Goal: Information Seeking & Learning: Learn about a topic

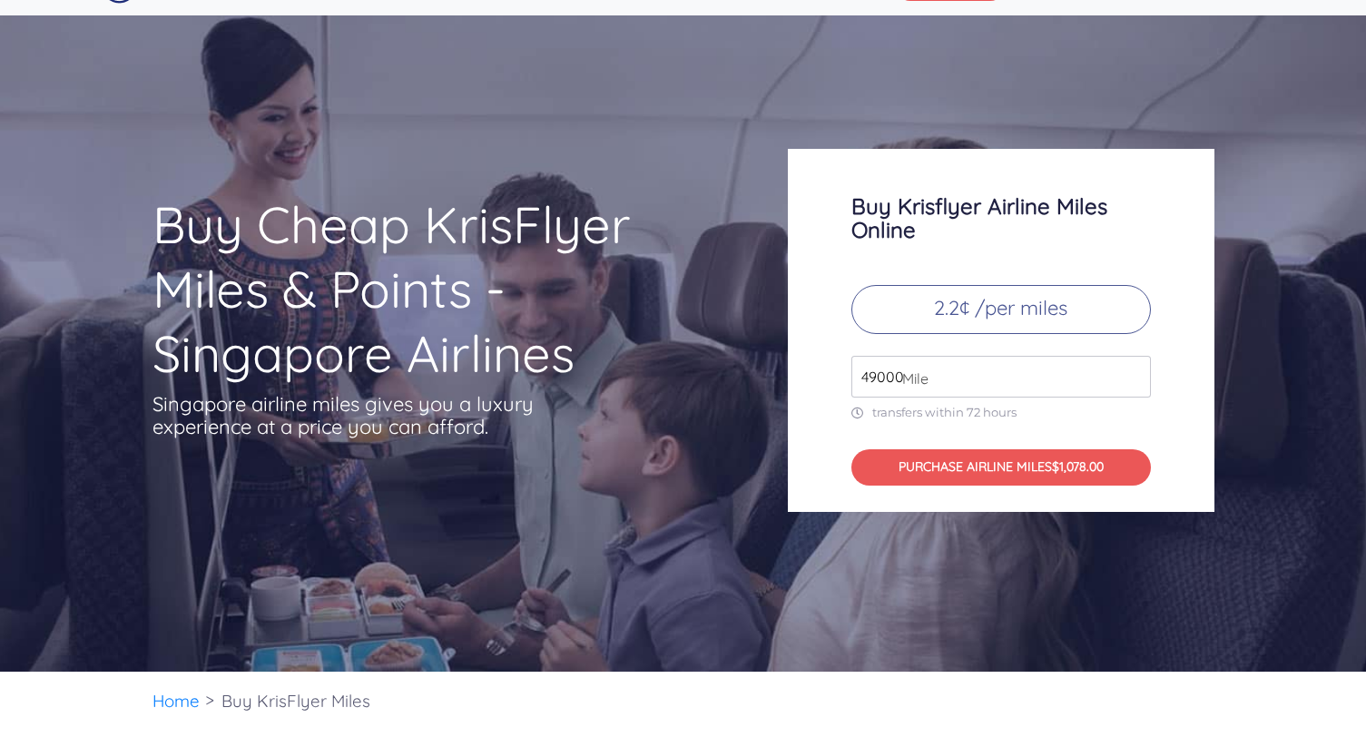
scroll to position [47, 0]
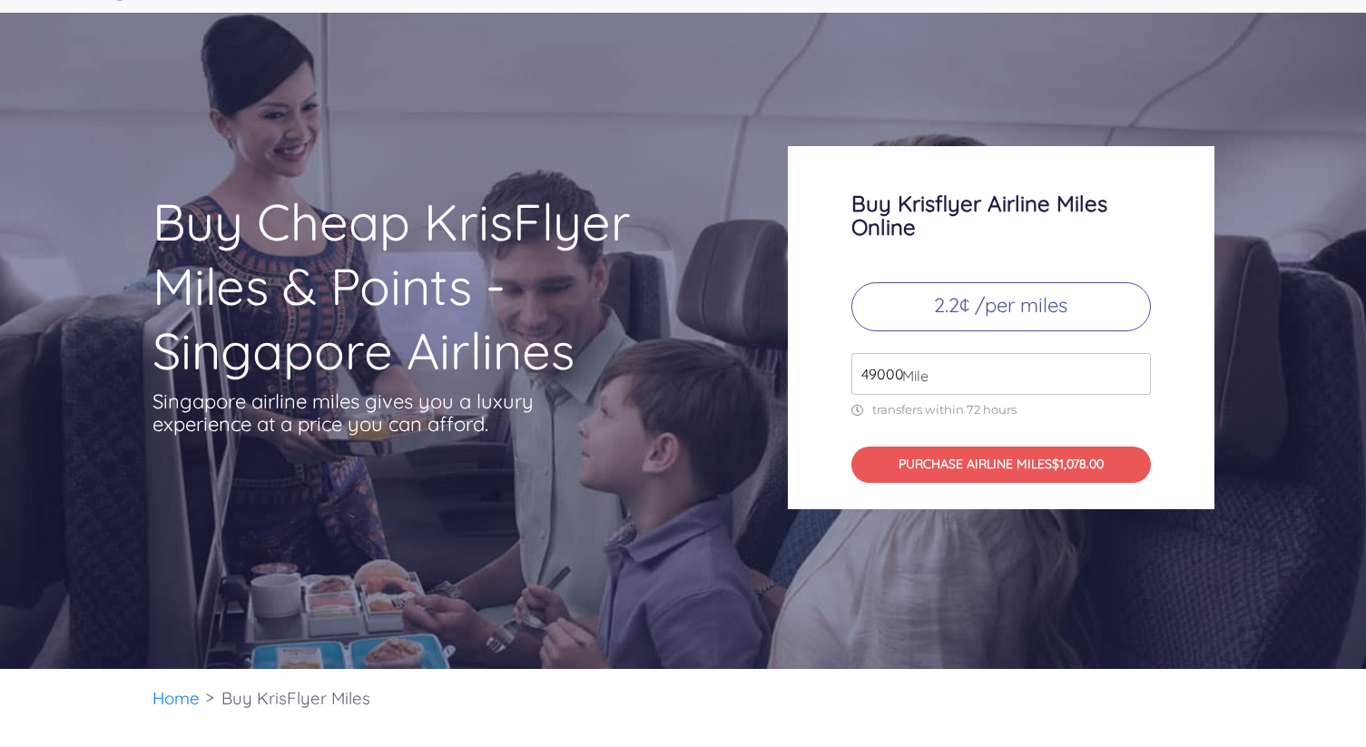
click at [992, 357] on input "49000" at bounding box center [1000, 374] width 299 height 42
click at [1137, 368] on input "50000" at bounding box center [1000, 374] width 299 height 42
click at [1137, 368] on input "51000" at bounding box center [1000, 374] width 299 height 42
click at [1137, 368] on input "52000" at bounding box center [1000, 374] width 299 height 42
click at [1137, 368] on input "53000" at bounding box center [1000, 374] width 299 height 42
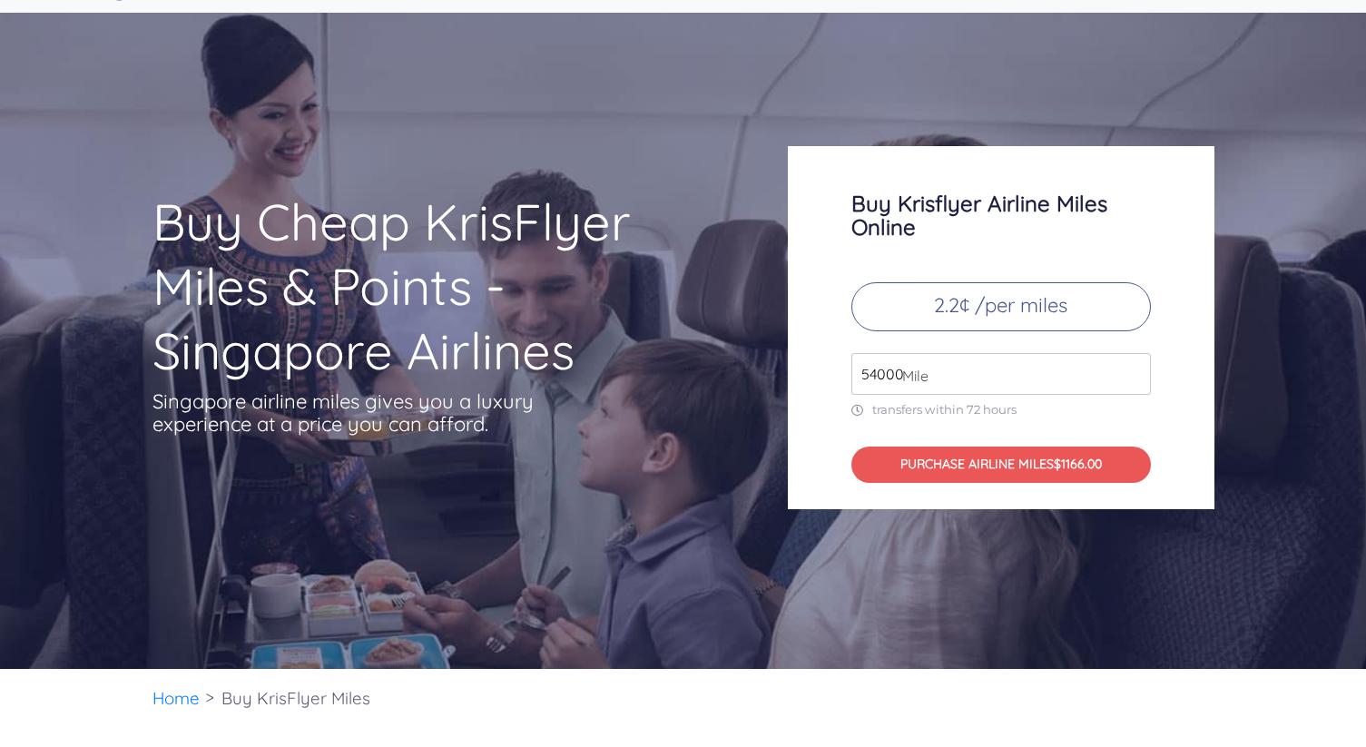
click at [1137, 368] on input "54000" at bounding box center [1000, 374] width 299 height 42
click at [1137, 368] on input "55000" at bounding box center [1000, 374] width 299 height 42
click at [1137, 368] on input "56000" at bounding box center [1000, 374] width 299 height 42
click at [1137, 368] on input "57000" at bounding box center [1000, 374] width 299 height 42
click at [1137, 368] on input "58000" at bounding box center [1000, 374] width 299 height 42
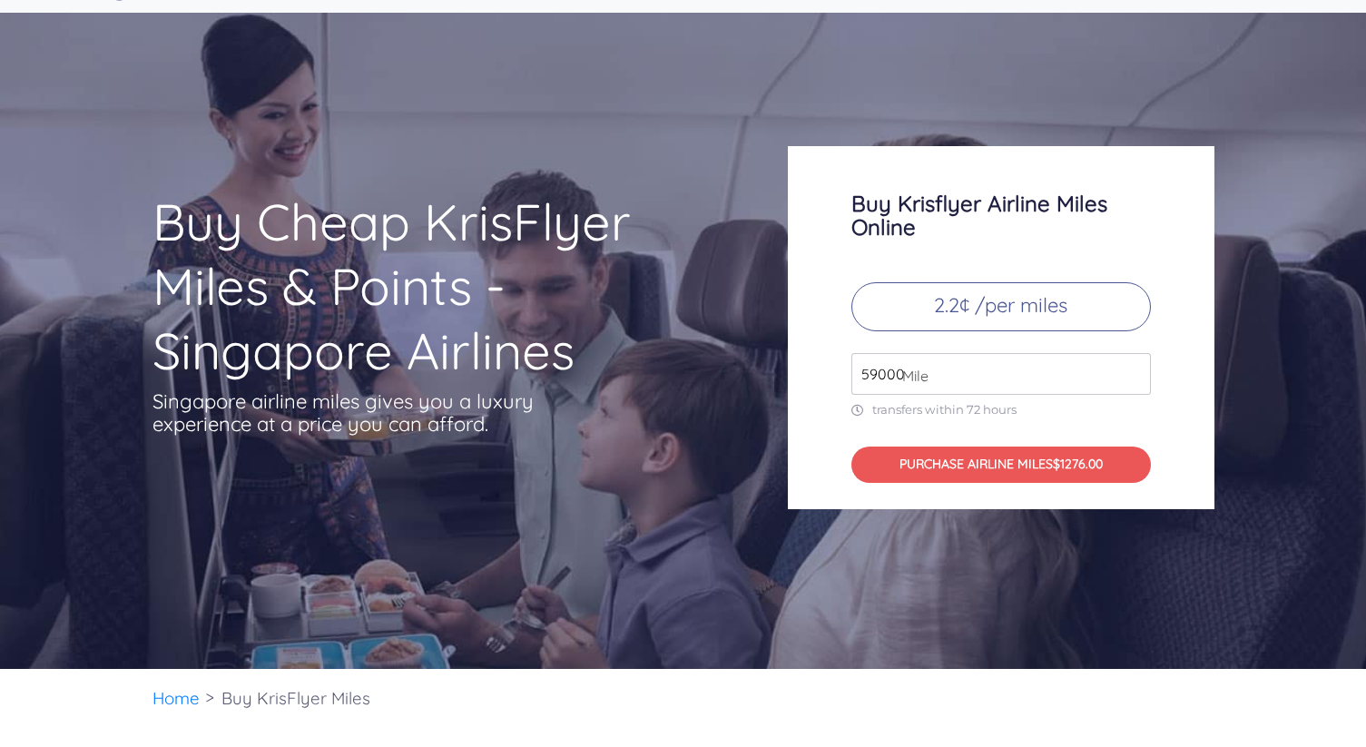
click at [1137, 368] on input "59000" at bounding box center [1000, 374] width 299 height 42
click at [1137, 368] on input "60000" at bounding box center [1000, 374] width 299 height 42
click at [1137, 368] on input "61000" at bounding box center [1000, 374] width 299 height 42
click at [1137, 368] on input "62000" at bounding box center [1000, 374] width 299 height 42
click at [1137, 368] on input "63000" at bounding box center [1000, 374] width 299 height 42
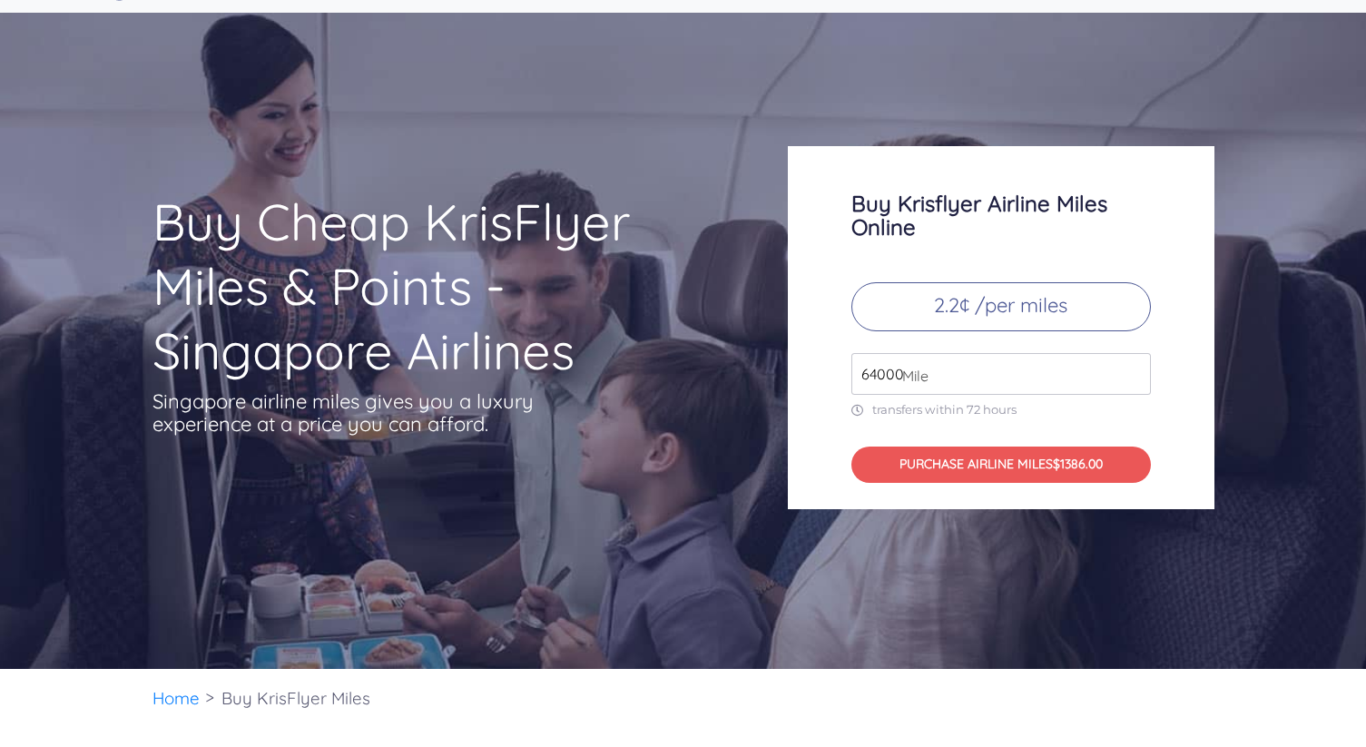
click at [1137, 368] on input "64000" at bounding box center [1000, 374] width 299 height 42
click at [1137, 368] on input "65000" at bounding box center [1000, 374] width 299 height 42
click at [1137, 368] on input "66000" at bounding box center [1000, 374] width 299 height 42
click at [1137, 368] on input "67000" at bounding box center [1000, 374] width 299 height 42
click at [1137, 368] on input "244000" at bounding box center [1000, 374] width 299 height 42
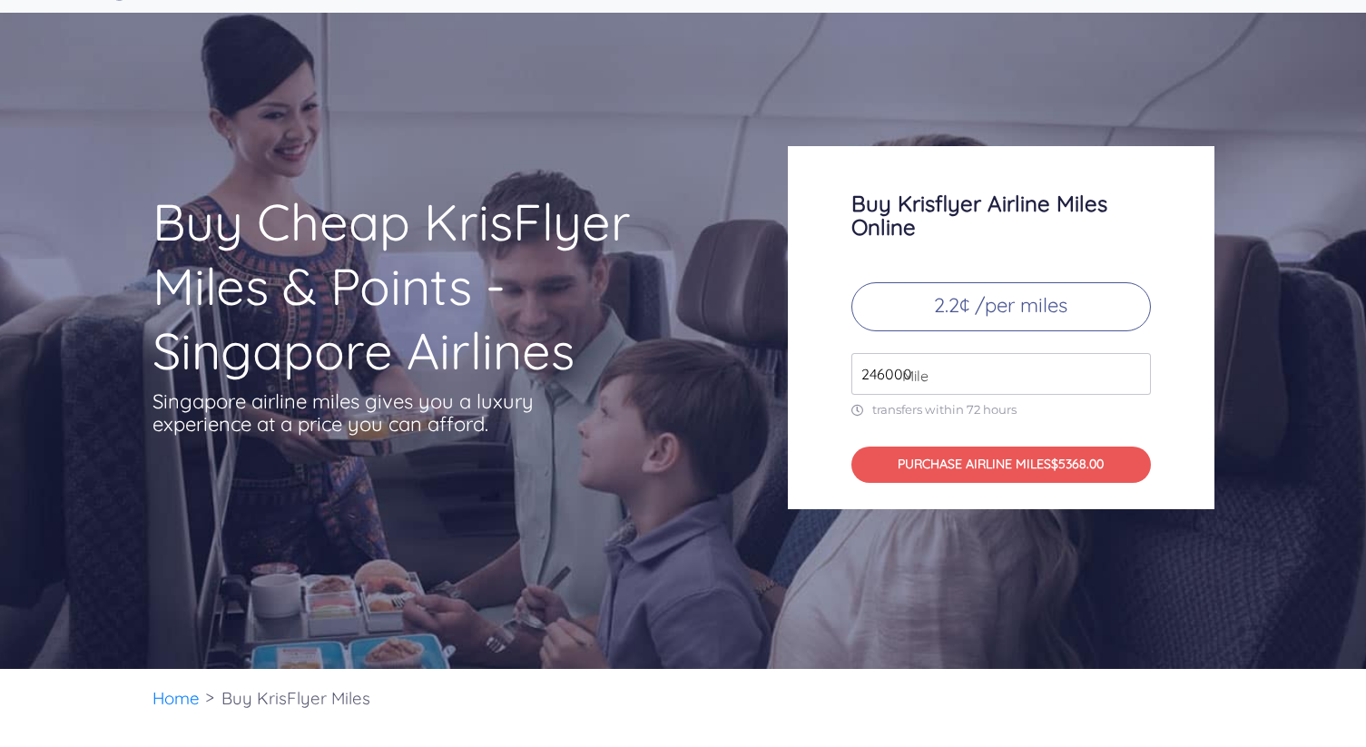
click at [1137, 368] on input "246000" at bounding box center [1000, 374] width 299 height 42
click at [1137, 368] on input "257000" at bounding box center [1000, 374] width 299 height 42
click at [1137, 368] on input "278000" at bounding box center [1000, 374] width 299 height 42
click at [1137, 368] on input "279000" at bounding box center [1000, 374] width 299 height 42
type input "280000"
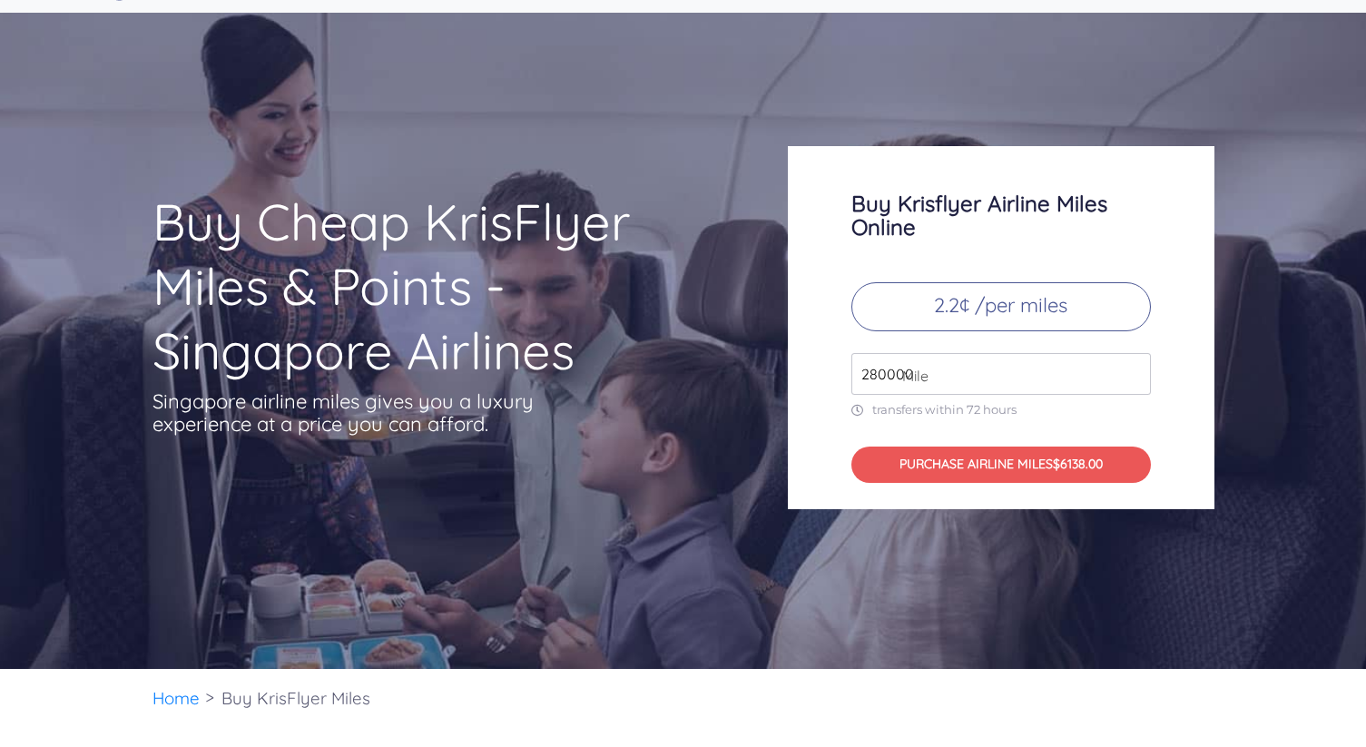
click at [1137, 368] on input "280000" at bounding box center [1000, 374] width 299 height 42
